Goal: Browse casually: Explore the website without a specific task or goal

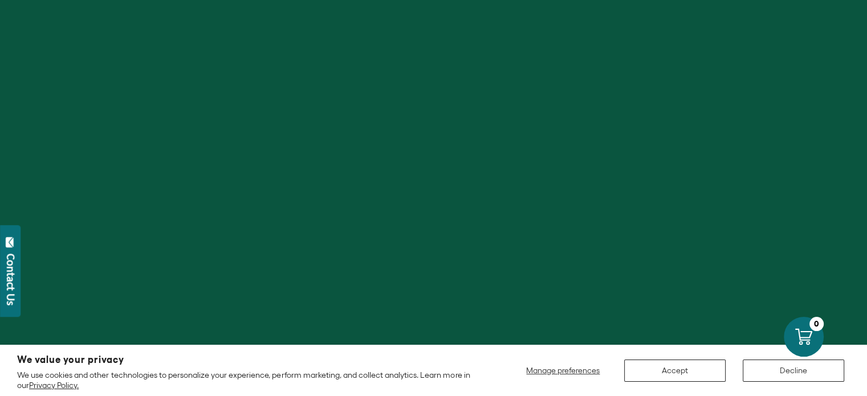
click at [9, 289] on div "Contact Us" at bounding box center [10, 280] width 11 height 52
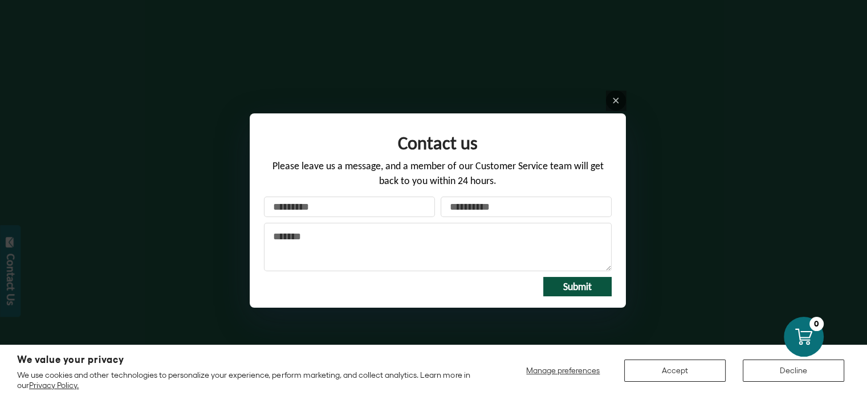
click at [155, 197] on div "Contact us Please leave us a message, and a member of our Customer Service team…" at bounding box center [433, 198] width 867 height 396
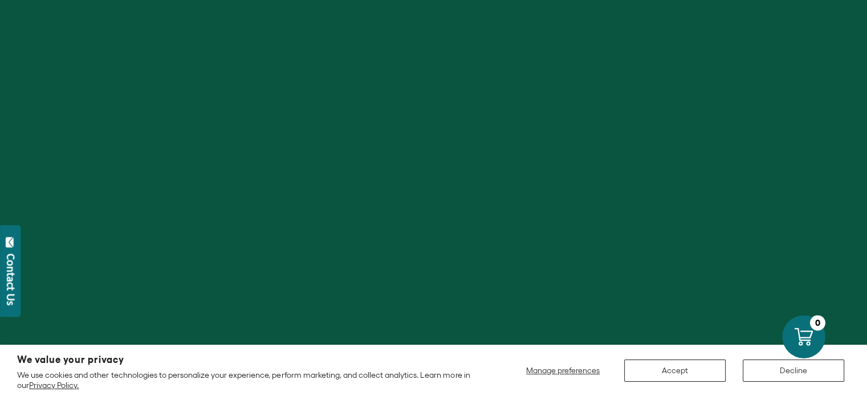
click at [806, 336] on icon at bounding box center [804, 336] width 18 height 18
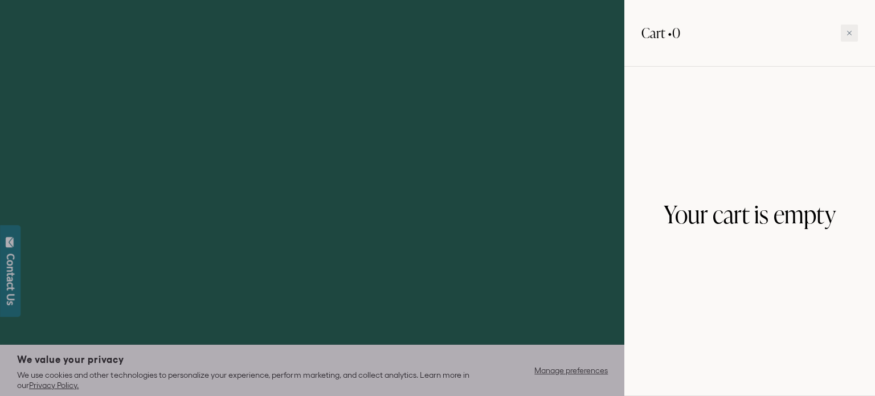
click at [438, 124] on div at bounding box center [437, 198] width 875 height 396
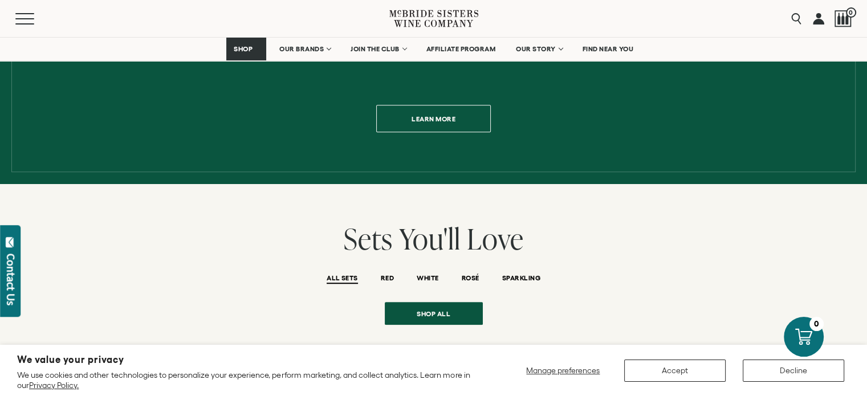
scroll to position [741, 0]
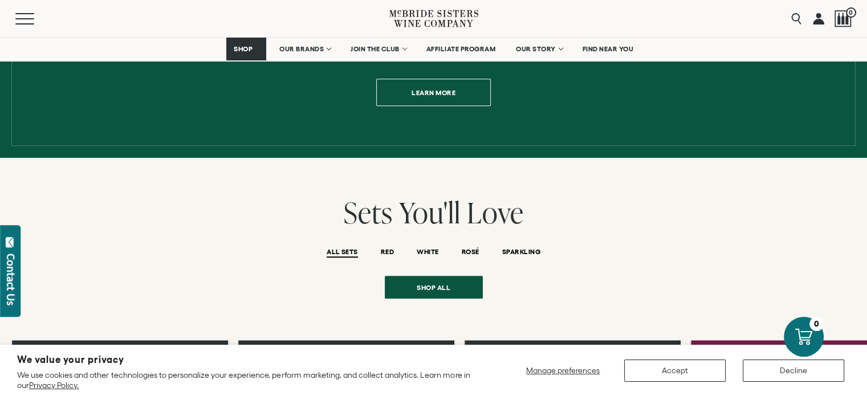
click at [472, 237] on li "ROSÉ" at bounding box center [470, 251] width 40 height 28
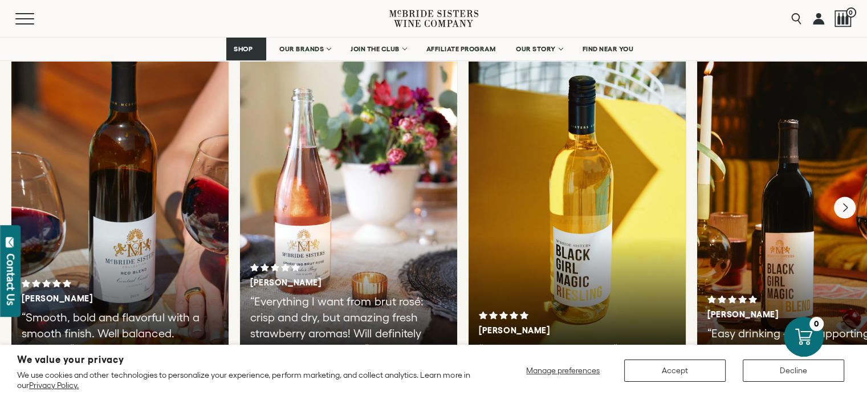
scroll to position [2052, 0]
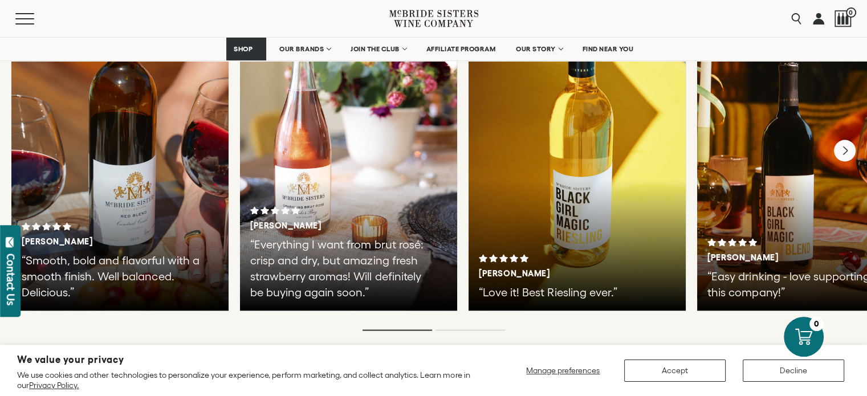
click at [131, 189] on div "[PERSON_NAME] “Smooth, bold and flavorful with a smooth finish. Well balanced. …" at bounding box center [119, 140] width 217 height 342
click at [132, 222] on div "[PERSON_NAME]" at bounding box center [120, 234] width 197 height 24
click at [848, 139] on icon "Next" at bounding box center [845, 151] width 24 height 24
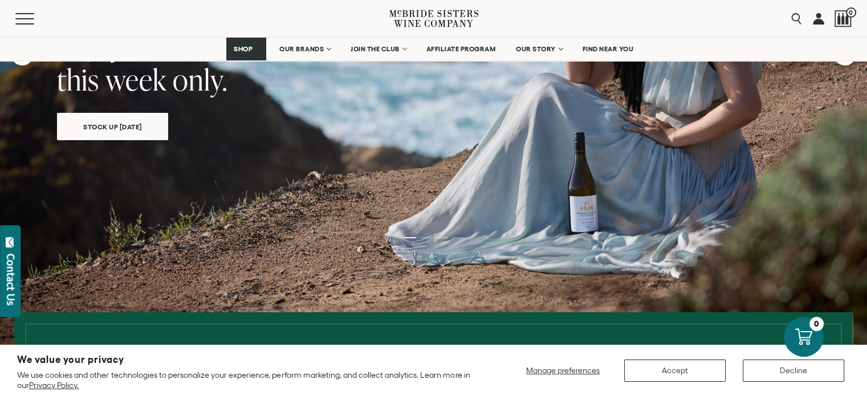
scroll to position [0, 0]
